Goal: Task Accomplishment & Management: Manage account settings

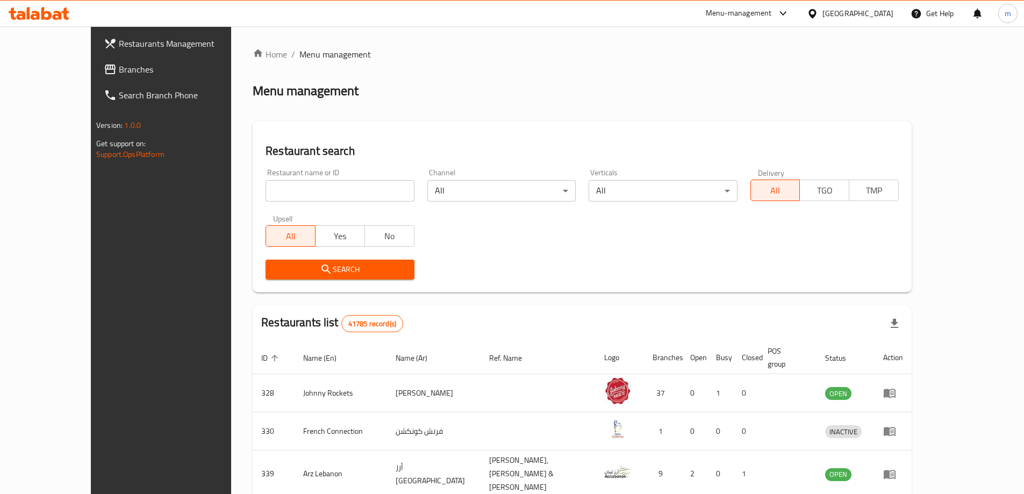
click at [266, 190] on input "search" at bounding box center [340, 191] width 148 height 22
click at [119, 63] on span "Branches" at bounding box center [186, 69] width 134 height 13
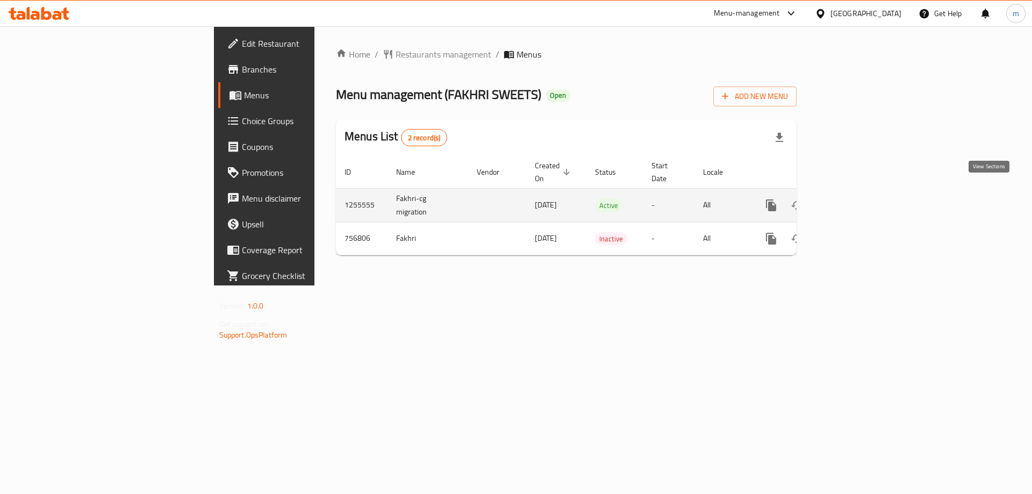
click at [855, 199] on icon "enhanced table" at bounding box center [848, 205] width 13 height 13
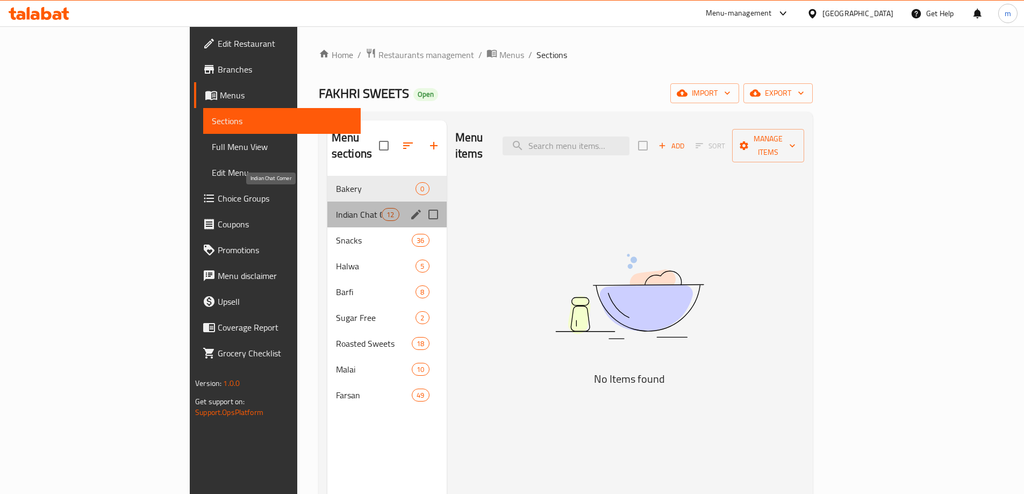
click at [336, 208] on span "Indian Chat Corner" at bounding box center [359, 214] width 46 height 13
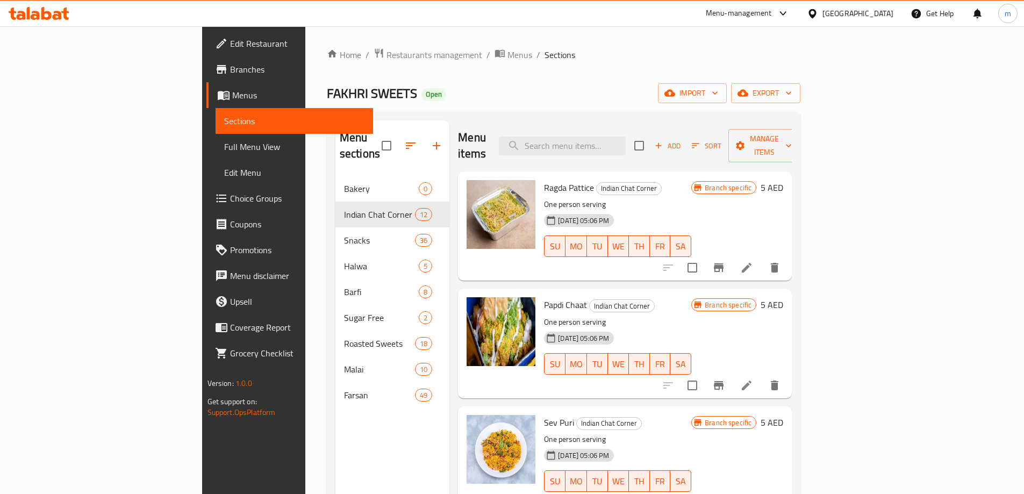
click at [232, 96] on span "Menus" at bounding box center [298, 95] width 132 height 13
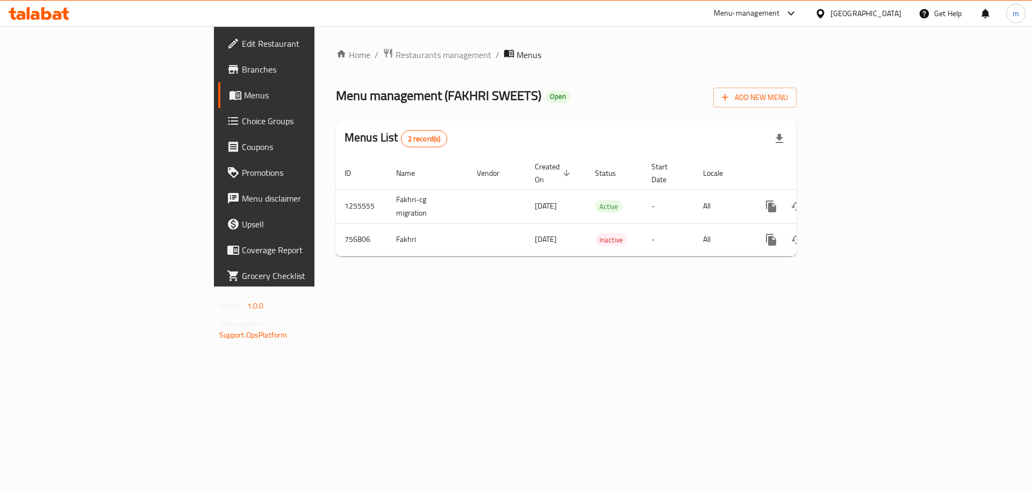
click at [218, 63] on link "Branches" at bounding box center [302, 69] width 168 height 26
